Goal: Task Accomplishment & Management: Use online tool/utility

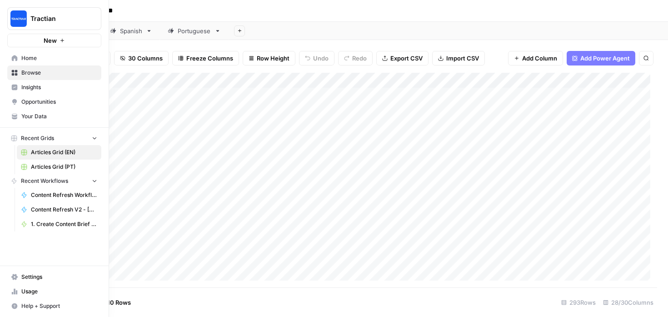
click at [27, 164] on link "Articles Grid (PT)" at bounding box center [59, 166] width 84 height 15
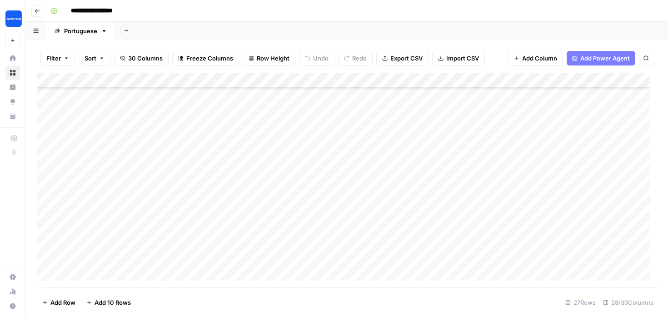
scroll to position [187, 0]
click at [125, 200] on div "Add Column" at bounding box center [347, 180] width 620 height 214
click at [206, 198] on div "Add Column" at bounding box center [347, 180] width 620 height 214
click at [276, 197] on div "Add Column" at bounding box center [347, 180] width 620 height 214
click at [275, 167] on div "Add Column" at bounding box center [347, 180] width 620 height 214
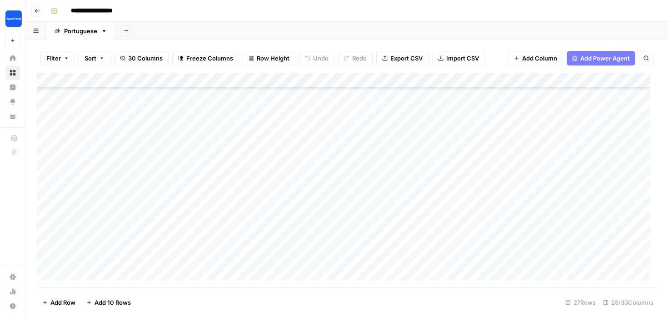
click at [276, 200] on div "Add Column" at bounding box center [347, 180] width 620 height 214
click at [342, 168] on div "Add Column" at bounding box center [347, 180] width 620 height 214
click at [340, 189] on div "Add Column" at bounding box center [347, 180] width 620 height 214
click at [403, 168] on div "Add Column" at bounding box center [347, 180] width 620 height 214
click at [407, 192] on div "Add Column" at bounding box center [347, 180] width 620 height 214
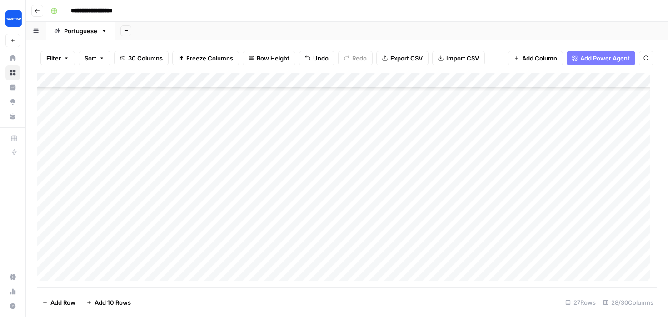
click at [487, 177] on div "Add Column" at bounding box center [347, 180] width 620 height 214
click at [491, 199] on div "Add Column" at bounding box center [347, 180] width 620 height 214
click at [554, 179] on div "Add Column" at bounding box center [347, 180] width 620 height 214
click at [550, 194] on div "Add Column" at bounding box center [347, 180] width 620 height 214
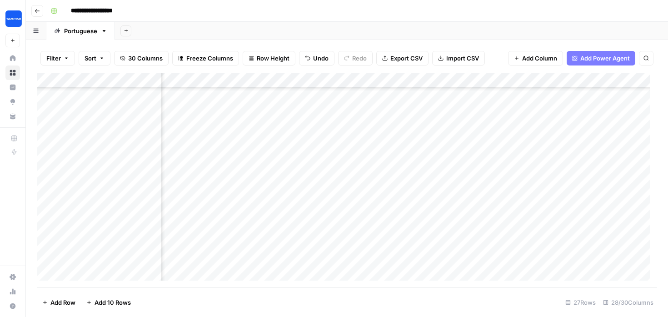
click at [445, 192] on div "Add Column" at bounding box center [347, 180] width 620 height 214
click at [229, 197] on div "Add Column" at bounding box center [347, 180] width 620 height 214
click at [229, 196] on div "Add Column" at bounding box center [347, 180] width 620 height 214
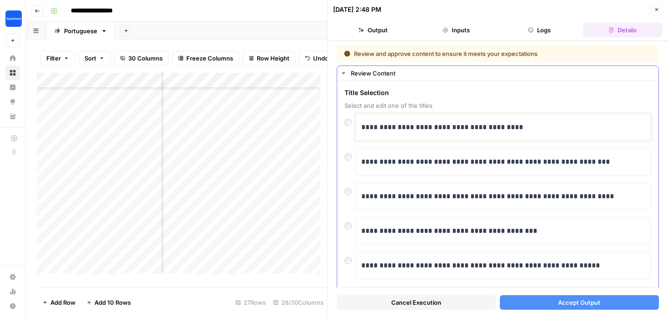
click at [432, 129] on p "**********" at bounding box center [499, 127] width 277 height 12
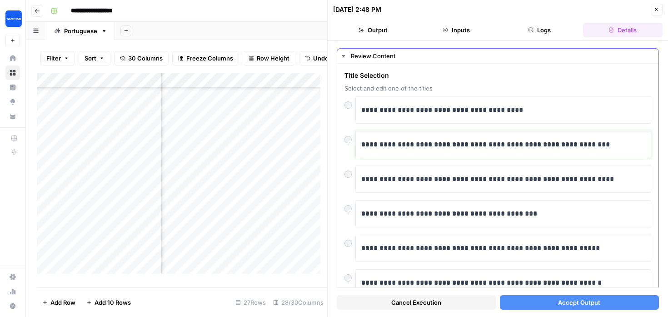
click at [406, 146] on p "**********" at bounding box center [499, 145] width 277 height 12
click at [564, 299] on span "Accept Output" at bounding box center [579, 302] width 42 height 9
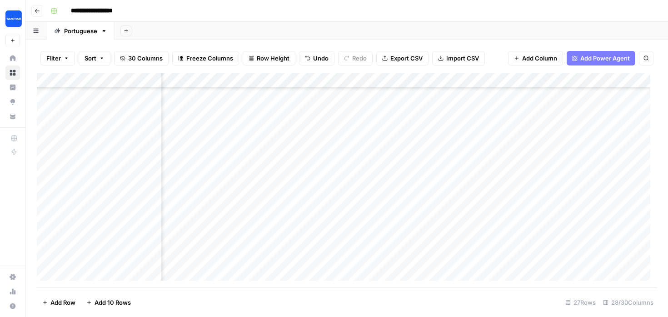
scroll to position [187, 563]
click at [297, 191] on div "Add Column" at bounding box center [347, 180] width 620 height 214
